Goal: Use online tool/utility

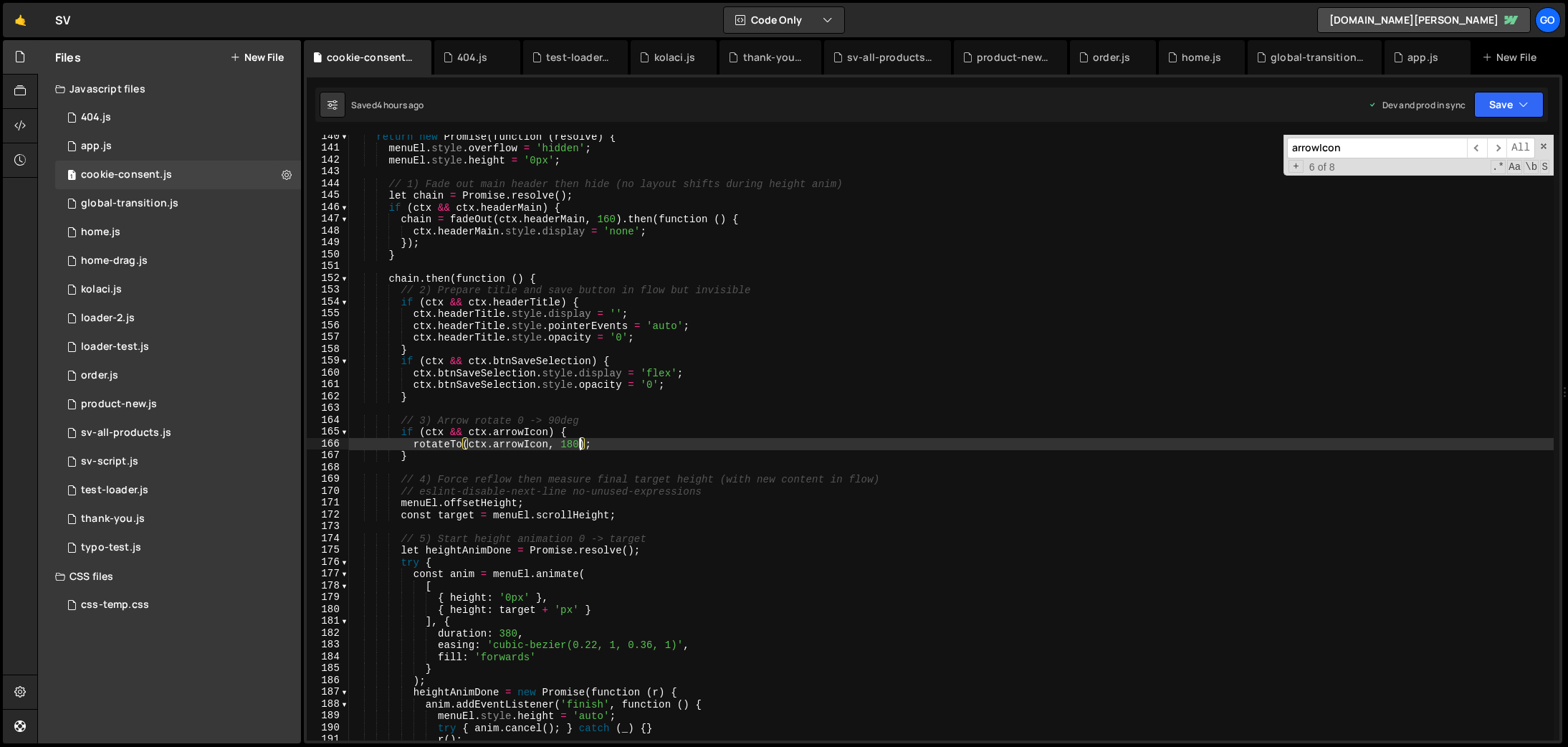
scroll to position [1649, 0]
drag, startPoint x: 1011, startPoint y: 54, endPoint x: 908, endPoint y: 230, distance: 203.9
click at [1011, 54] on div "product-new.js" at bounding box center [1013, 57] width 73 height 15
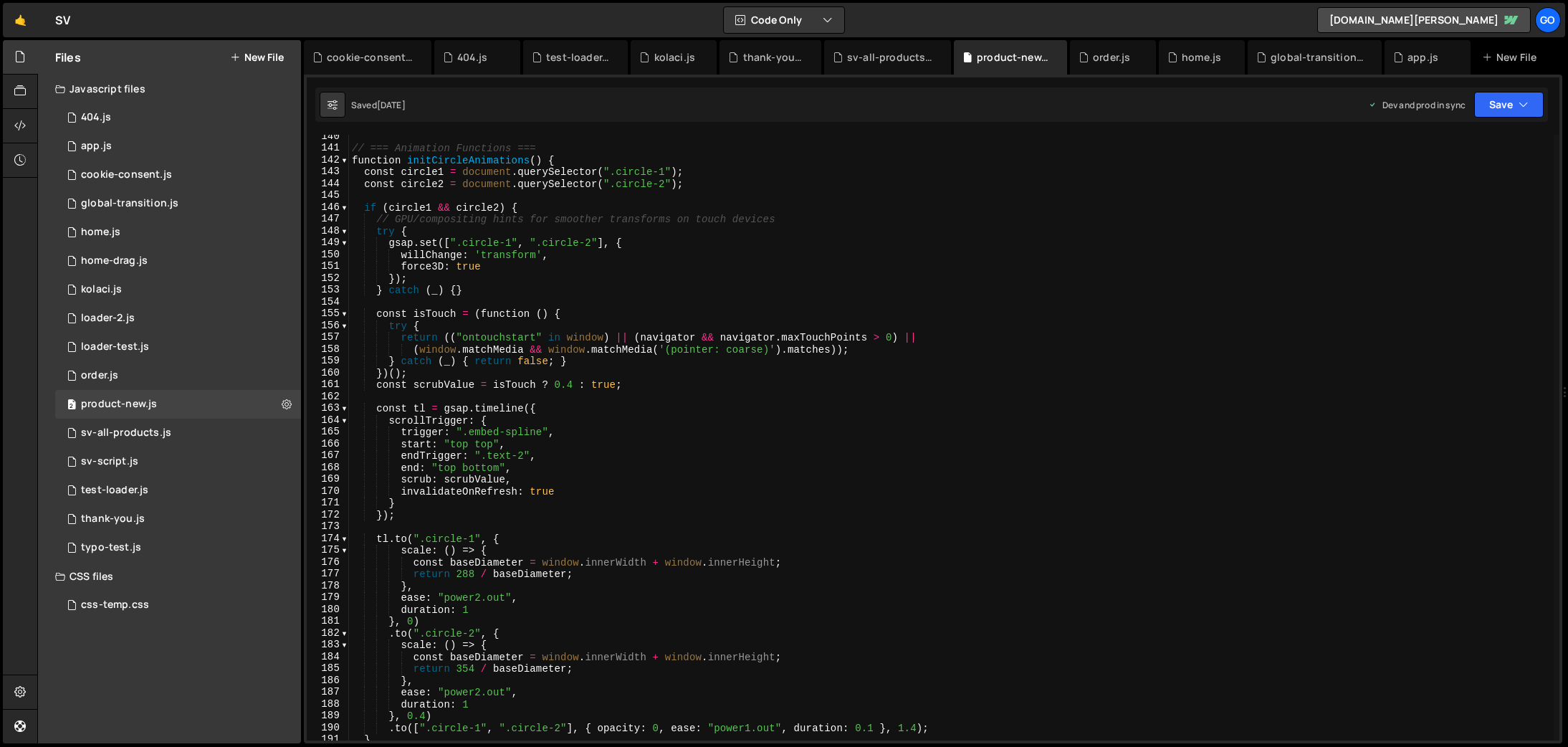
click at [885, 301] on div "// === Animation Functions === function initCircleAnimations ( ) { const circle…" at bounding box center [951, 445] width 1205 height 630
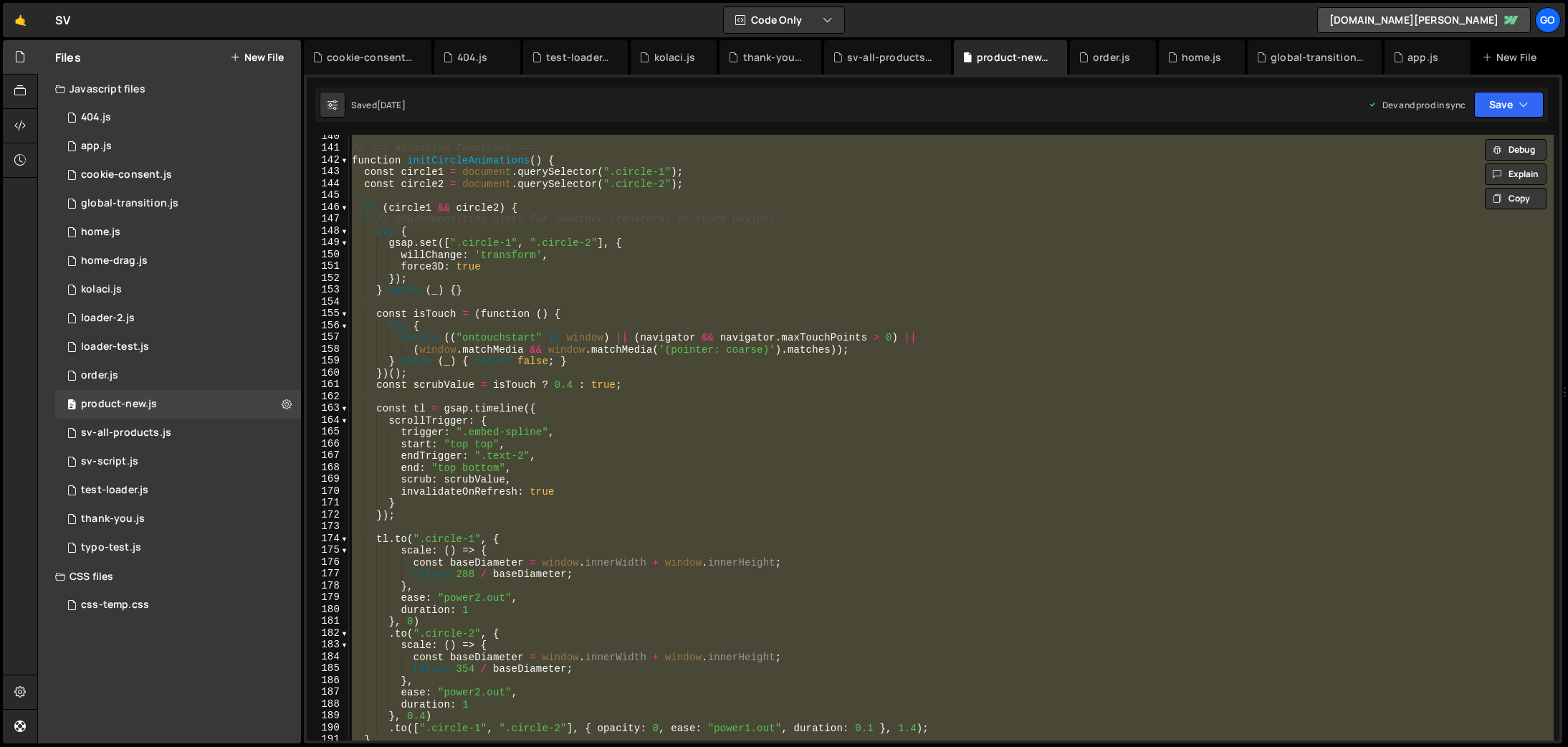
click at [711, 320] on div "// === Animation Functions === function initCircleAnimations ( ) { const circle…" at bounding box center [951, 437] width 1205 height 606
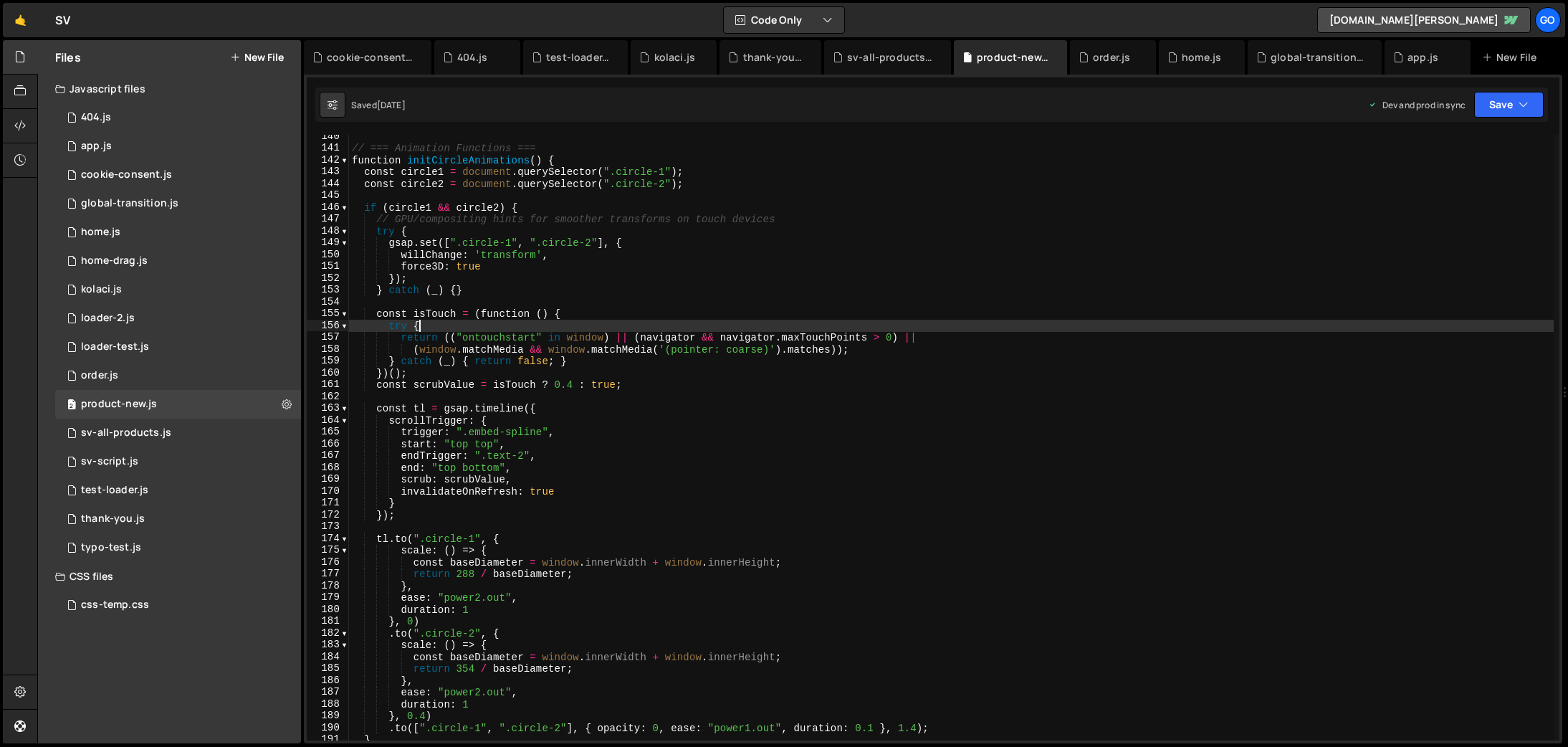
type textarea "console.log('📄 Product-4.js loaded and ready');"
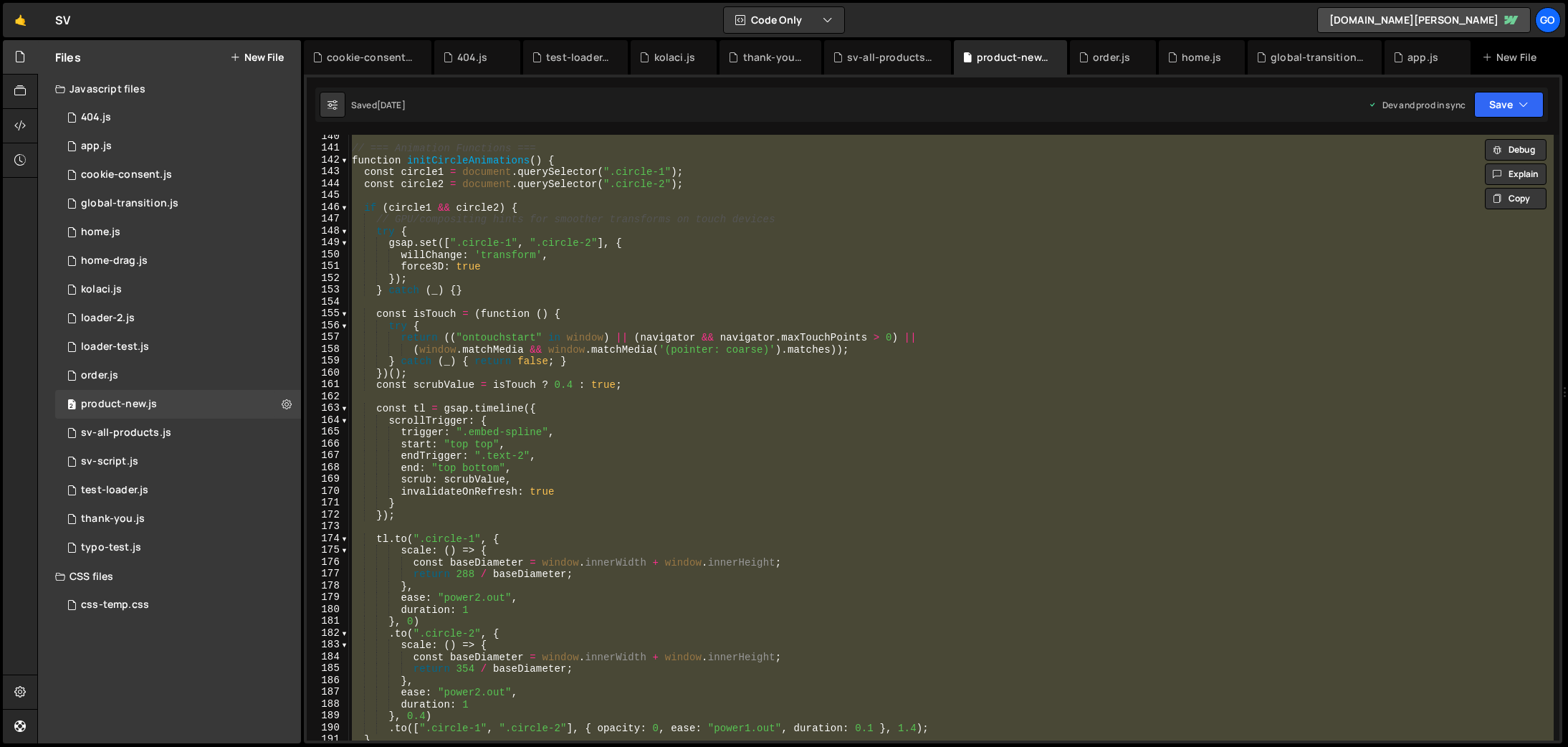
paste textarea
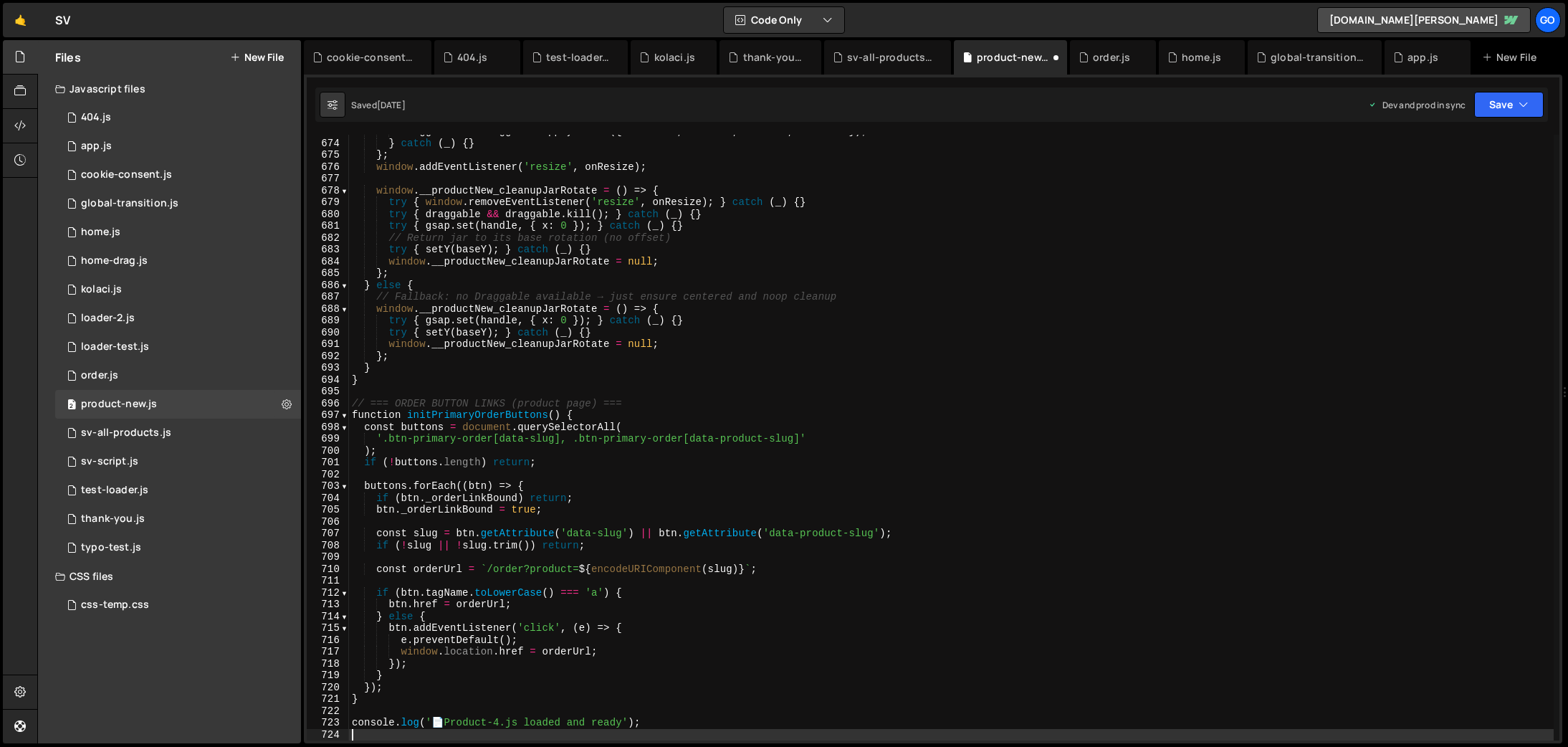
scroll to position [7959, 0]
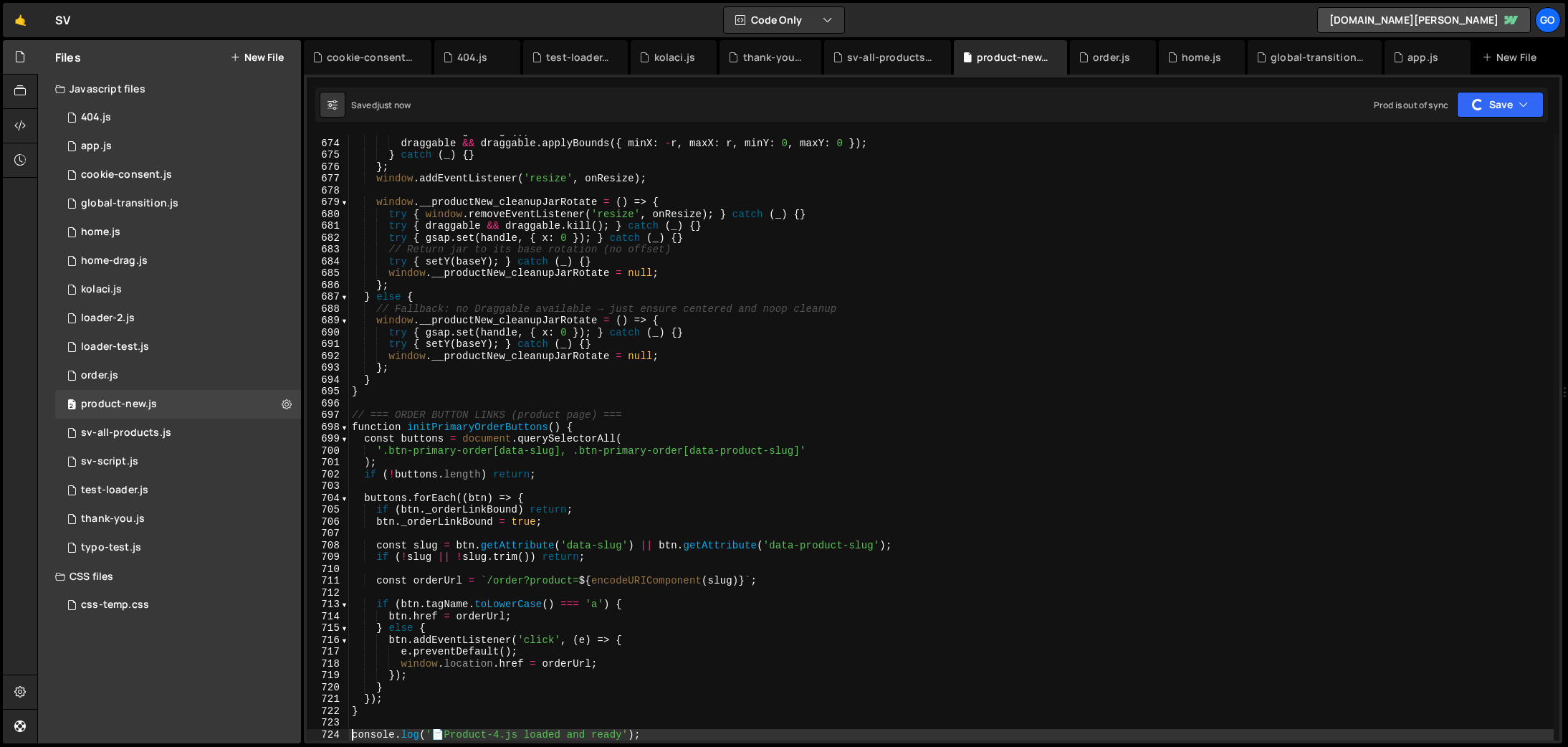
click at [700, 310] on div "const r = getRange ( ) ; draggable && draggable . applyBounds ({ minX : - r , m…" at bounding box center [951, 440] width 1205 height 630
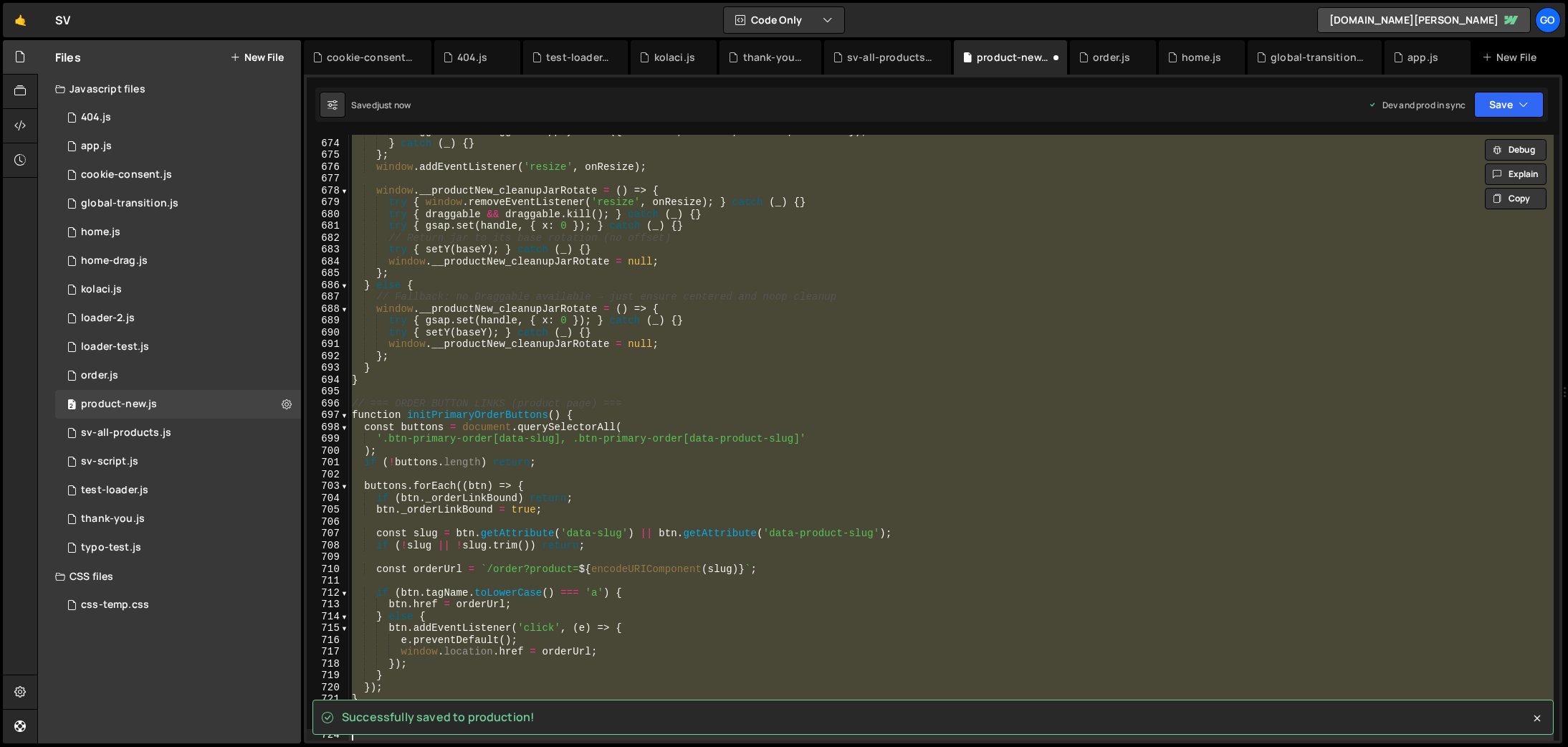
scroll to position [6925, 0]
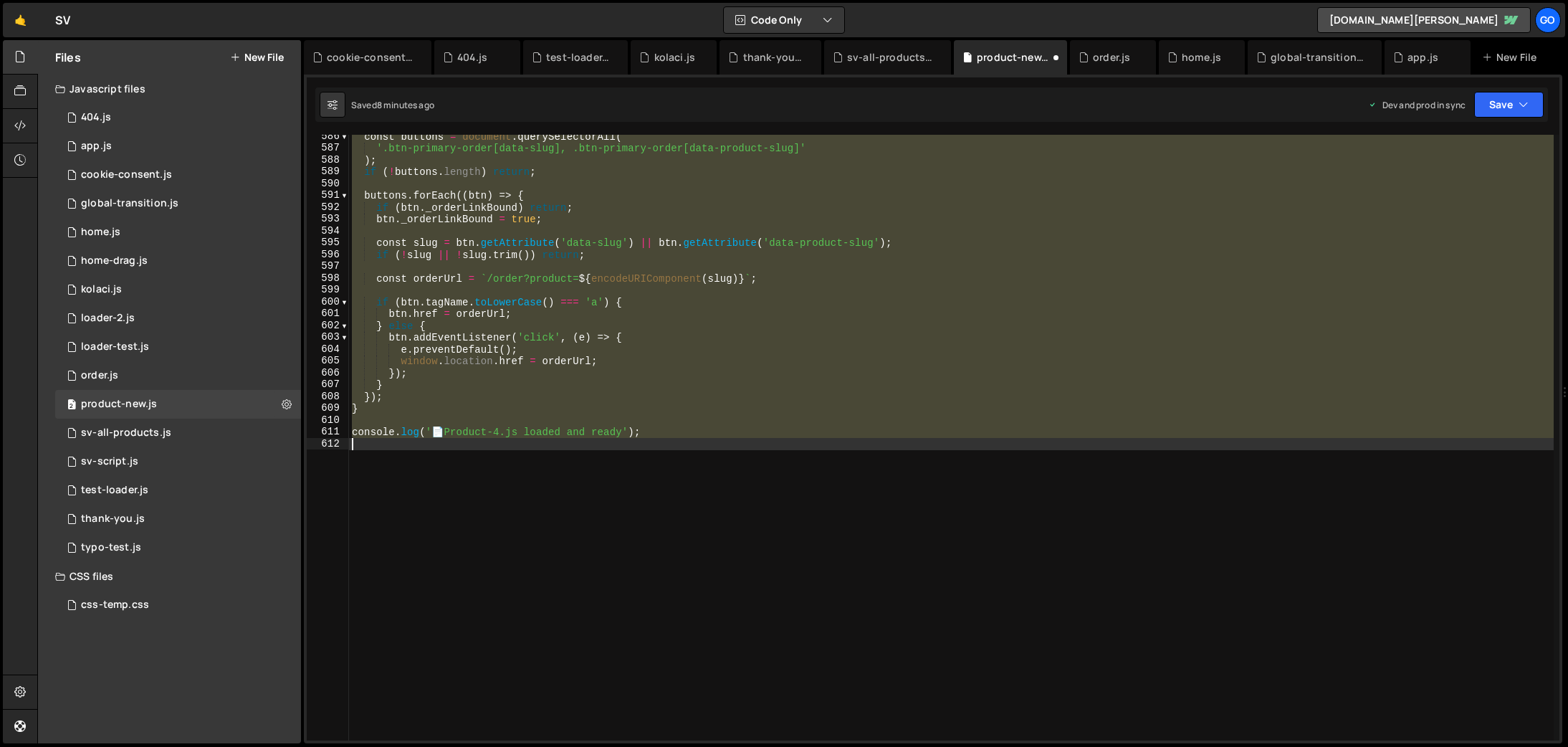
click at [476, 211] on div "const buttons = document . querySelectorAll ( '.btn-primary-order[data-slug], .…" at bounding box center [951, 437] width 1205 height 606
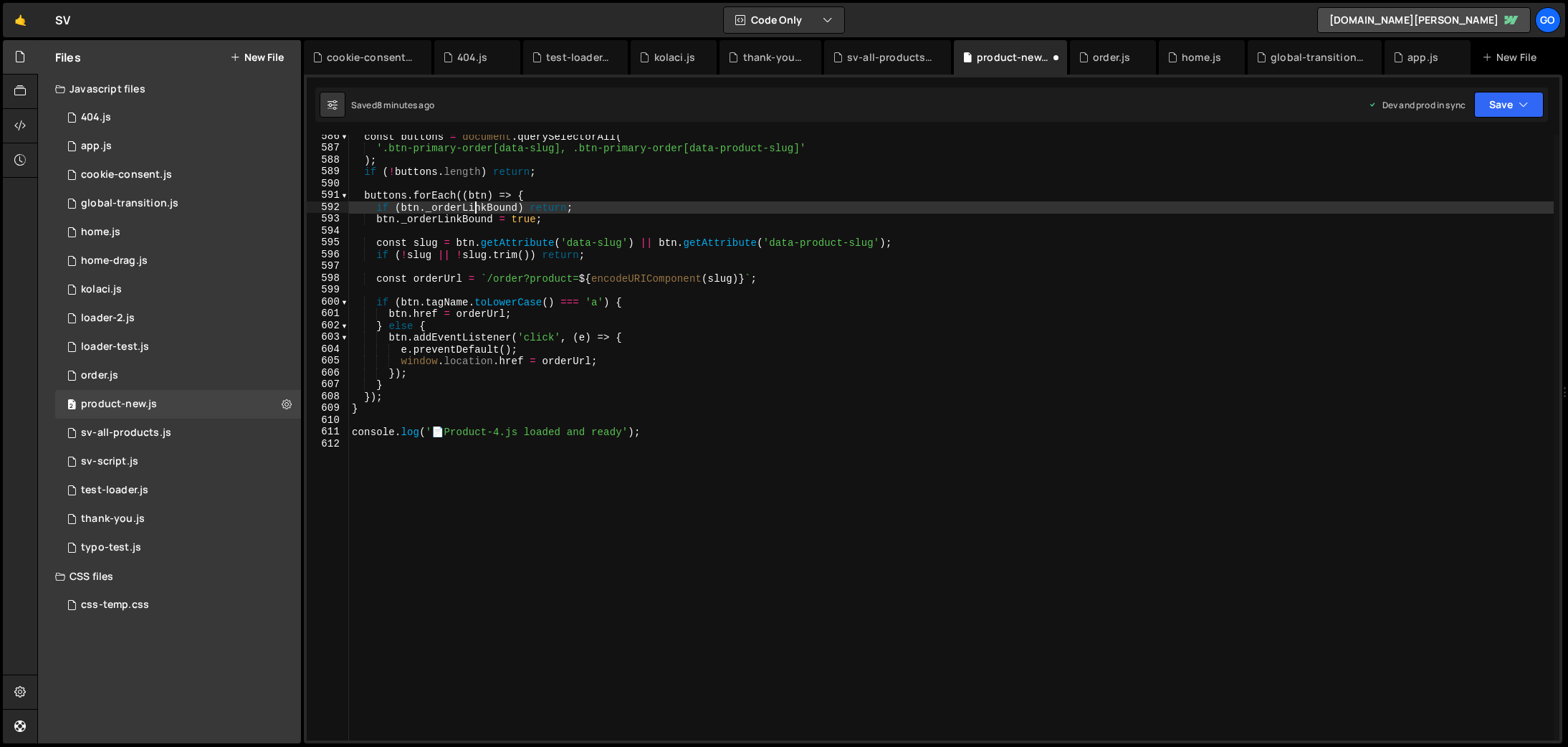
type textarea "console.log('📄 Product-4.js loaded and ready');"
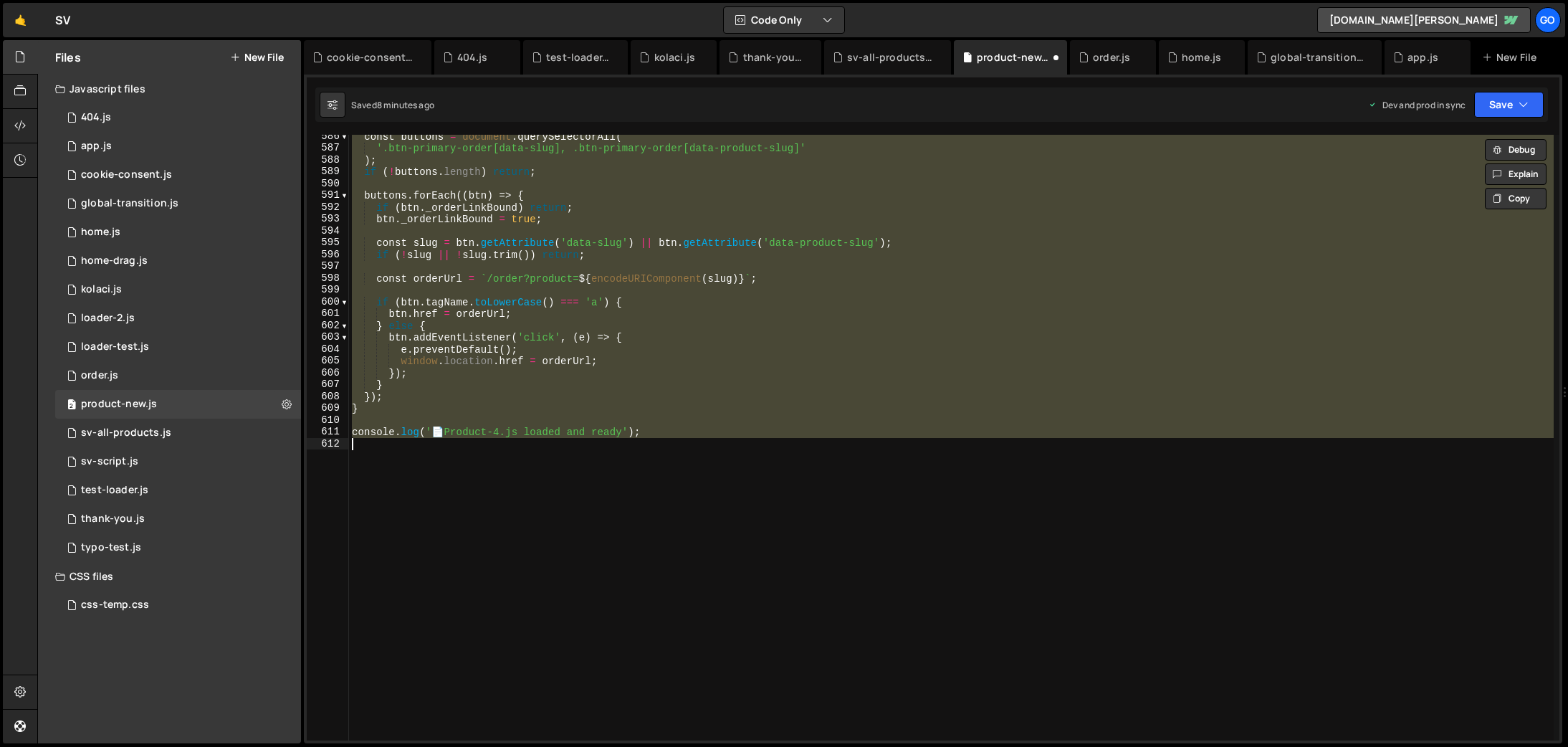
paste textarea
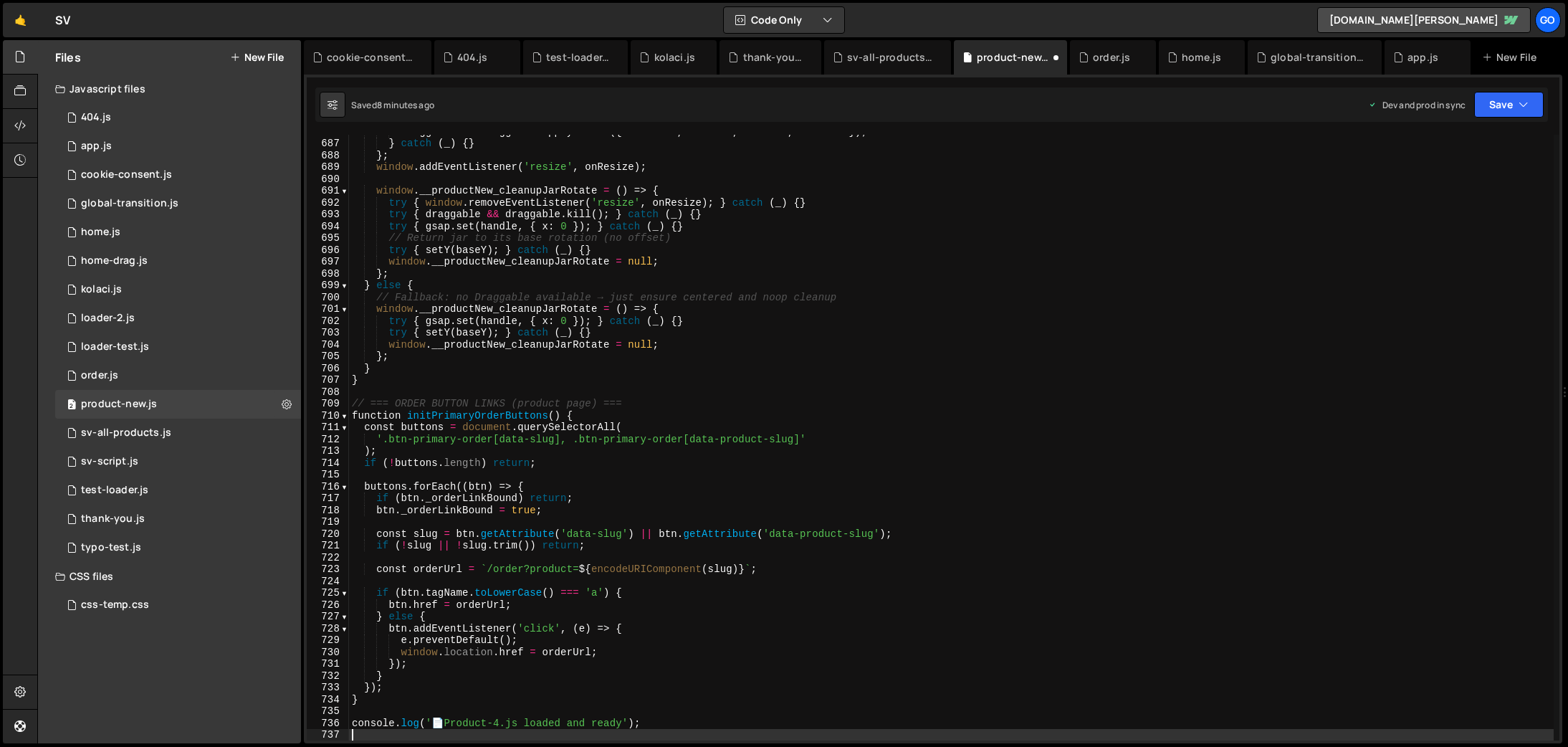
scroll to position [8112, 0]
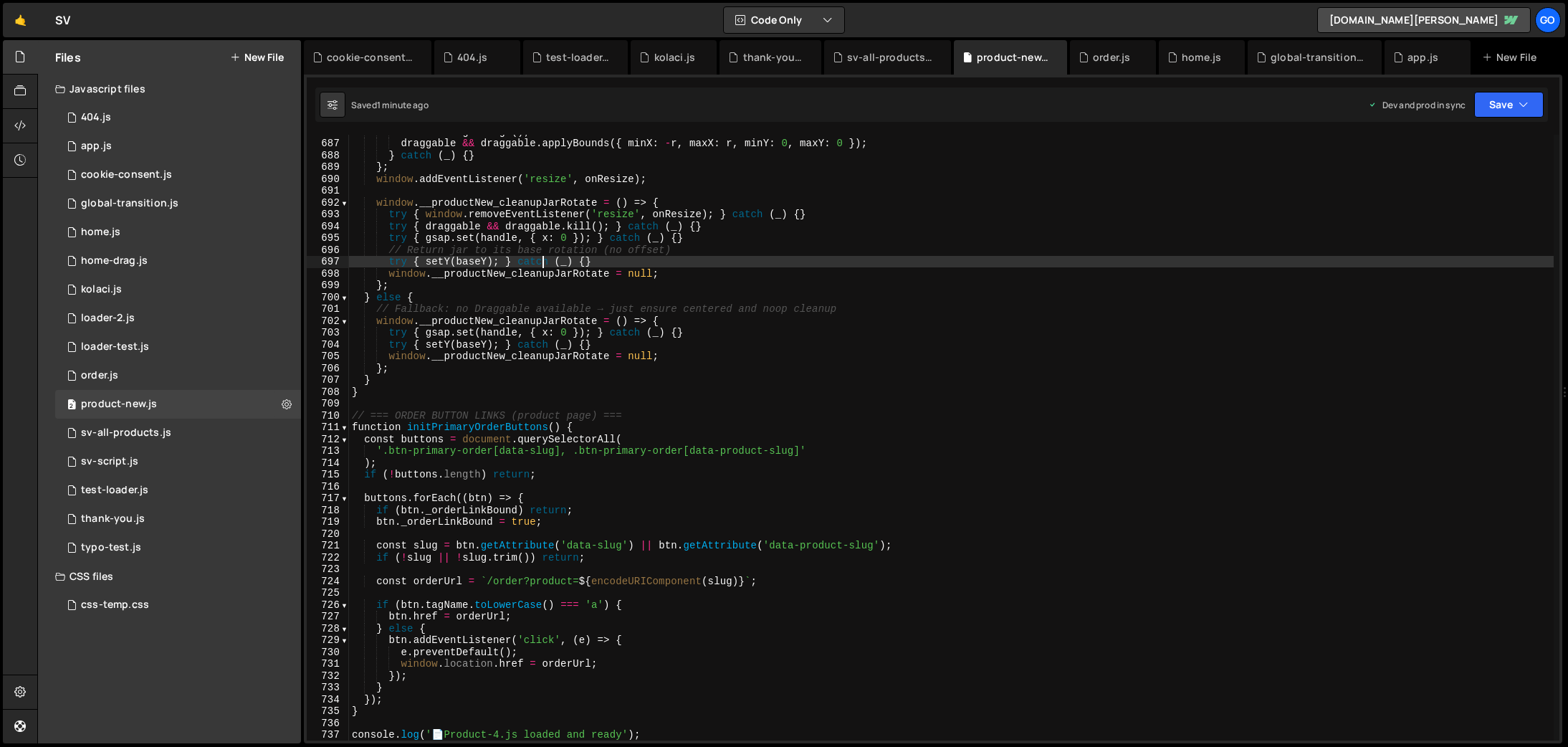
click at [543, 258] on div "const r = getRange ( ) ; draggable && draggable . applyBounds ({ minX : - r , m…" at bounding box center [951, 440] width 1205 height 630
type textarea "console.log('📄 Product-4.js loaded and ready');"
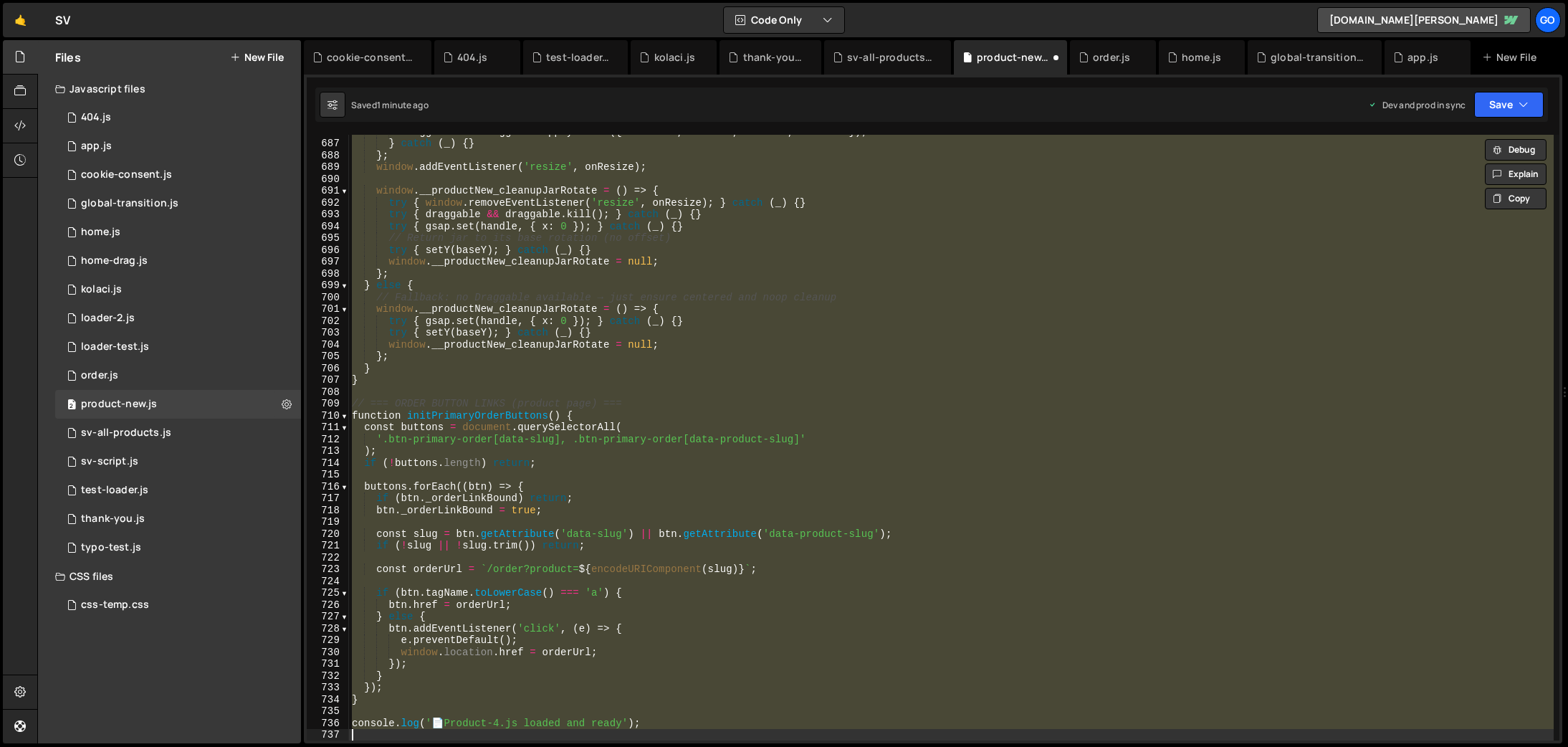
scroll to position [6925, 0]
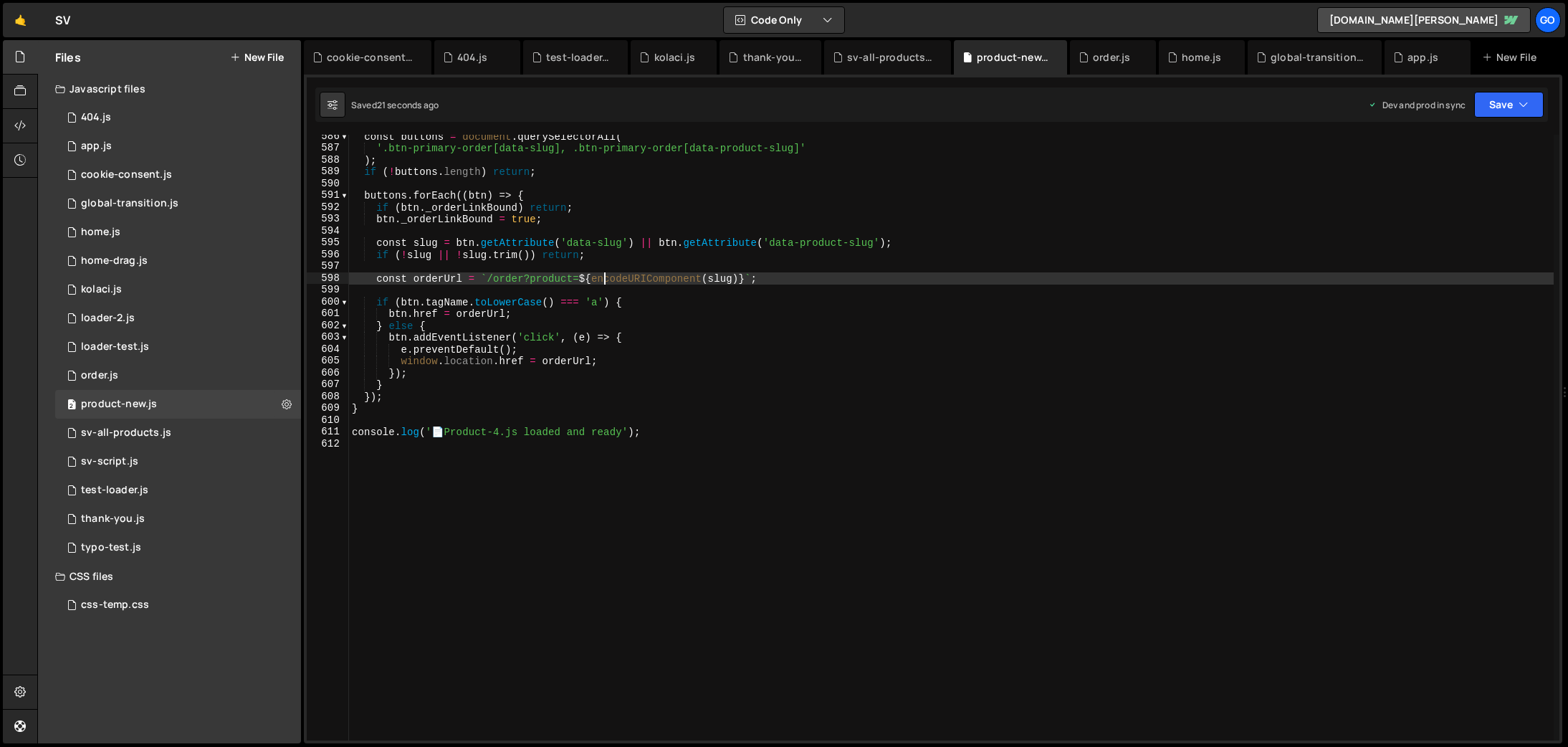
click at [603, 279] on div "const buttons = document . querySelectorAll ( '.btn-primary-order[data-slug], .…" at bounding box center [951, 445] width 1205 height 630
type textarea "console.log('📄 Product-4.js loaded and ready');"
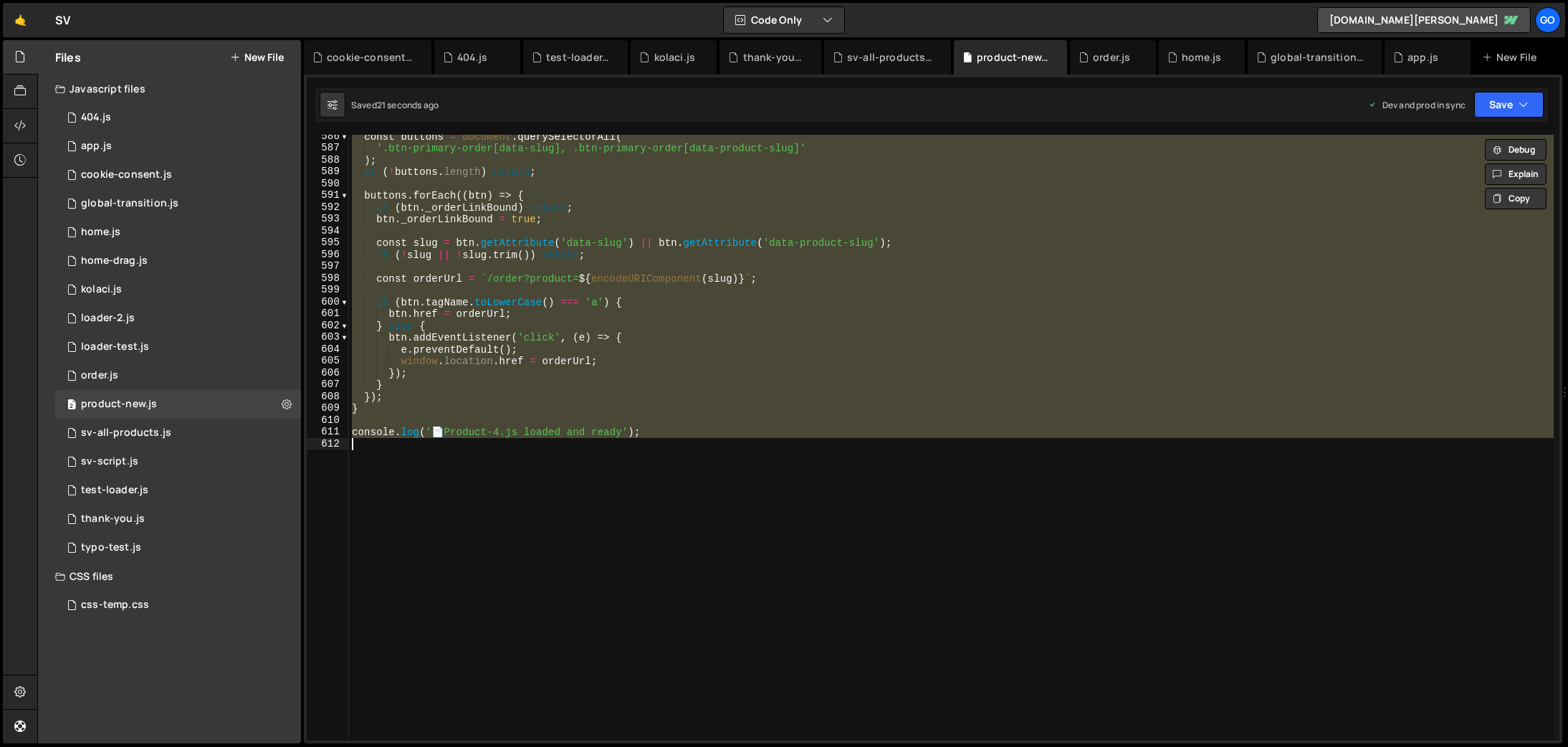
paste textarea
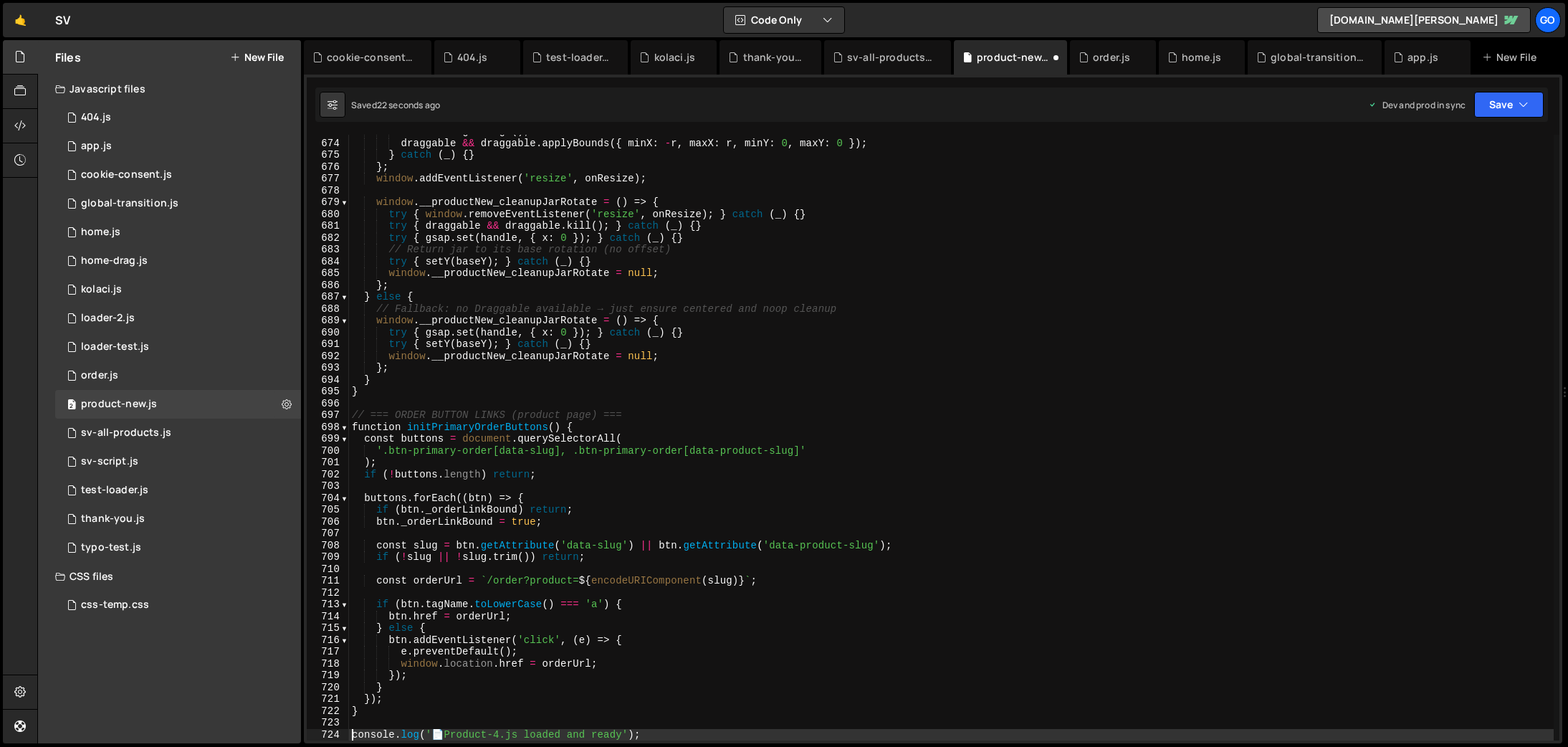
type textarea "console.log('📄 Product-4.js loaded and ready');"
